Goal: Task Accomplishment & Management: Manage account settings

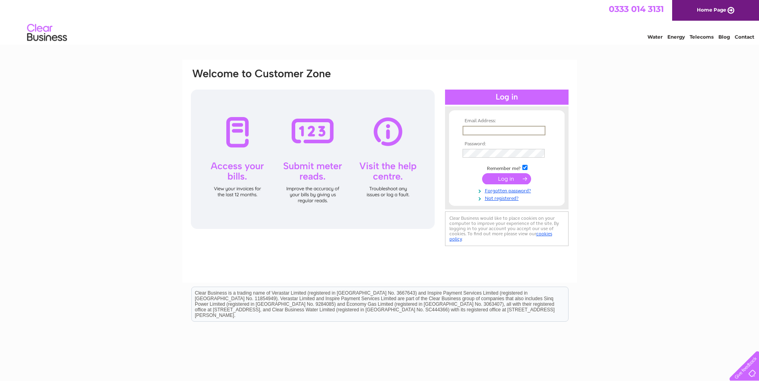
click at [487, 128] on input "text" at bounding box center [504, 131] width 83 height 10
type input "[PERSON_NAME][EMAIL_ADDRESS][DOMAIN_NAME]"
click at [499, 178] on input "submit" at bounding box center [506, 178] width 49 height 11
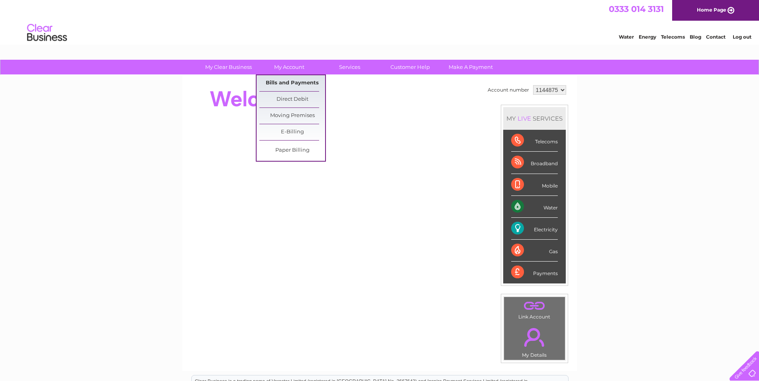
click at [283, 80] on link "Bills and Payments" at bounding box center [292, 83] width 66 height 16
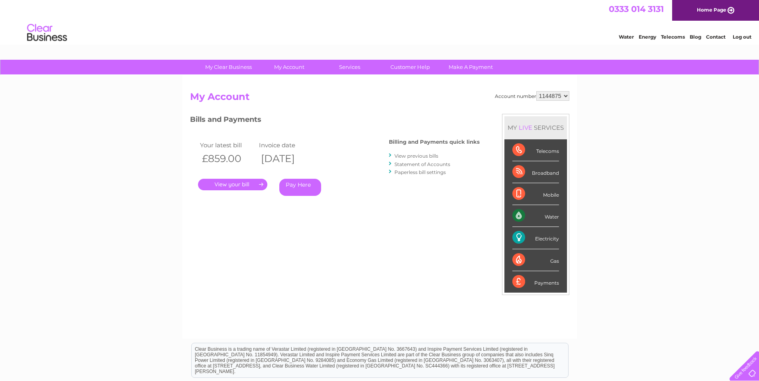
click at [232, 183] on link "." at bounding box center [232, 185] width 69 height 12
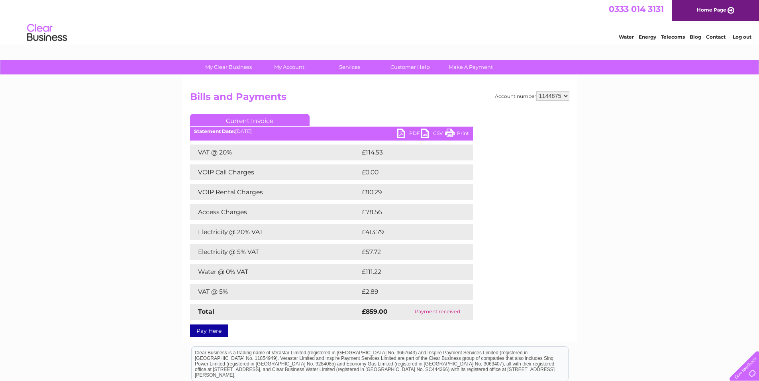
click at [409, 131] on link "PDF" at bounding box center [409, 135] width 24 height 12
